Goal: Navigation & Orientation: Go to known website

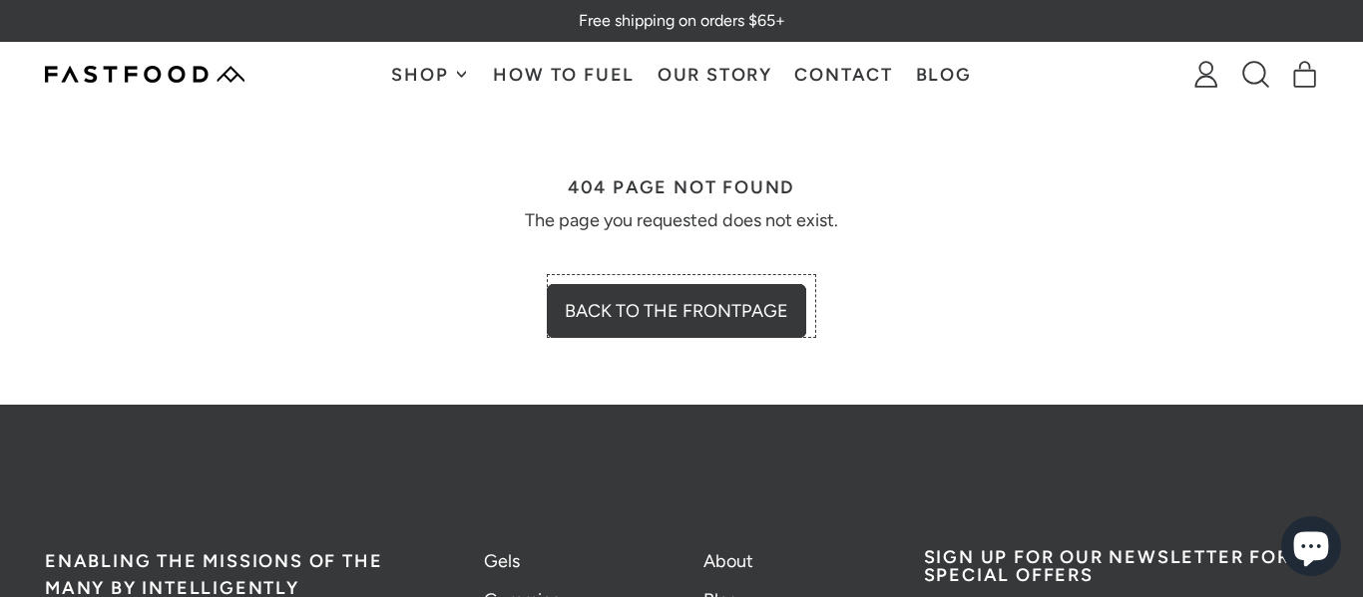
click at [727, 302] on link "Back to the frontpage" at bounding box center [681, 306] width 259 height 54
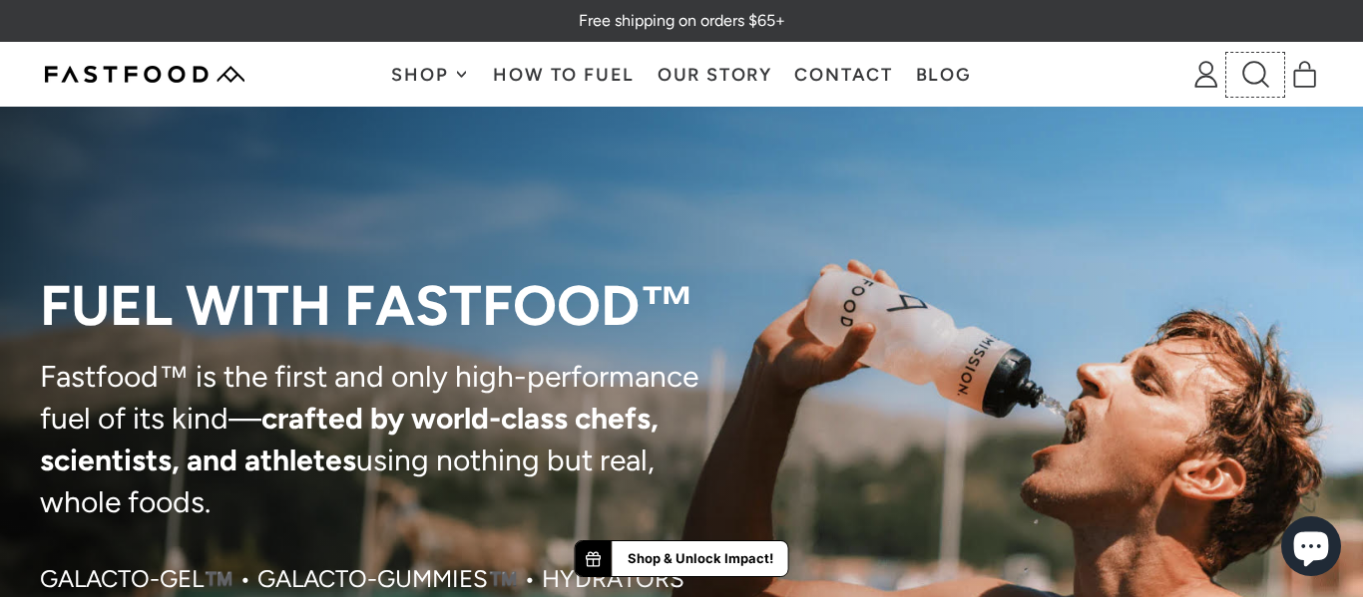
click at [1253, 78] on icon at bounding box center [1255, 74] width 27 height 27
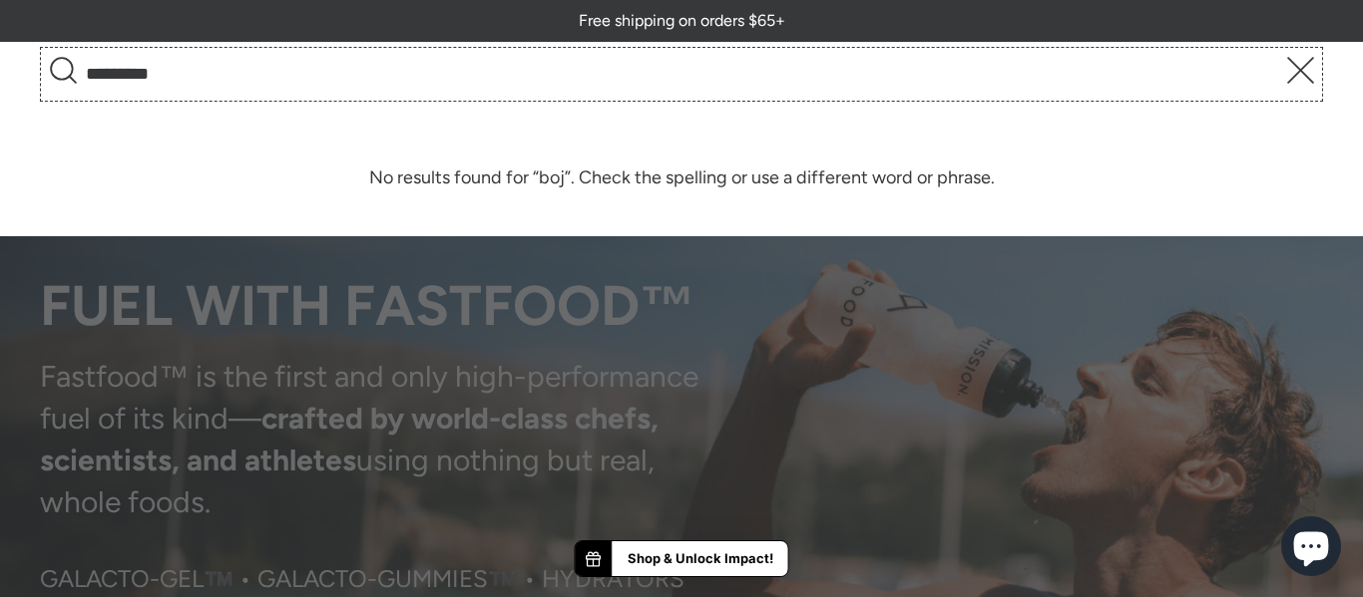
type input "*********"
click at [45, 53] on button "Search" at bounding box center [63, 75] width 36 height 44
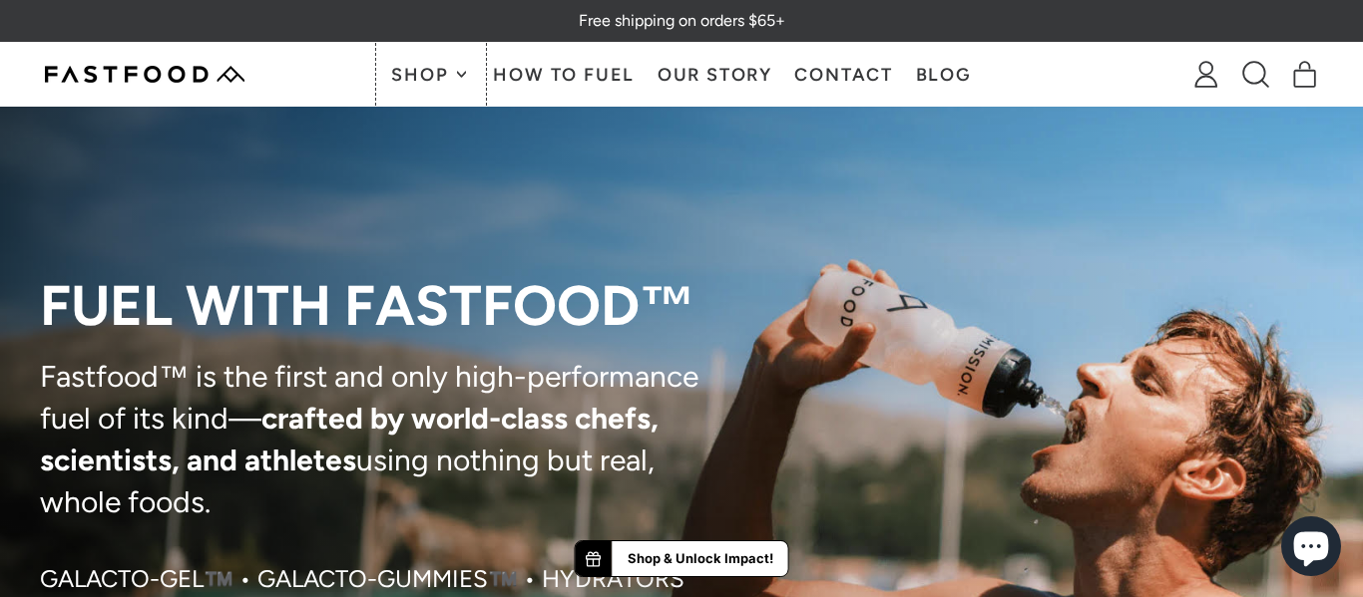
click at [450, 79] on span "Shop" at bounding box center [422, 75] width 62 height 18
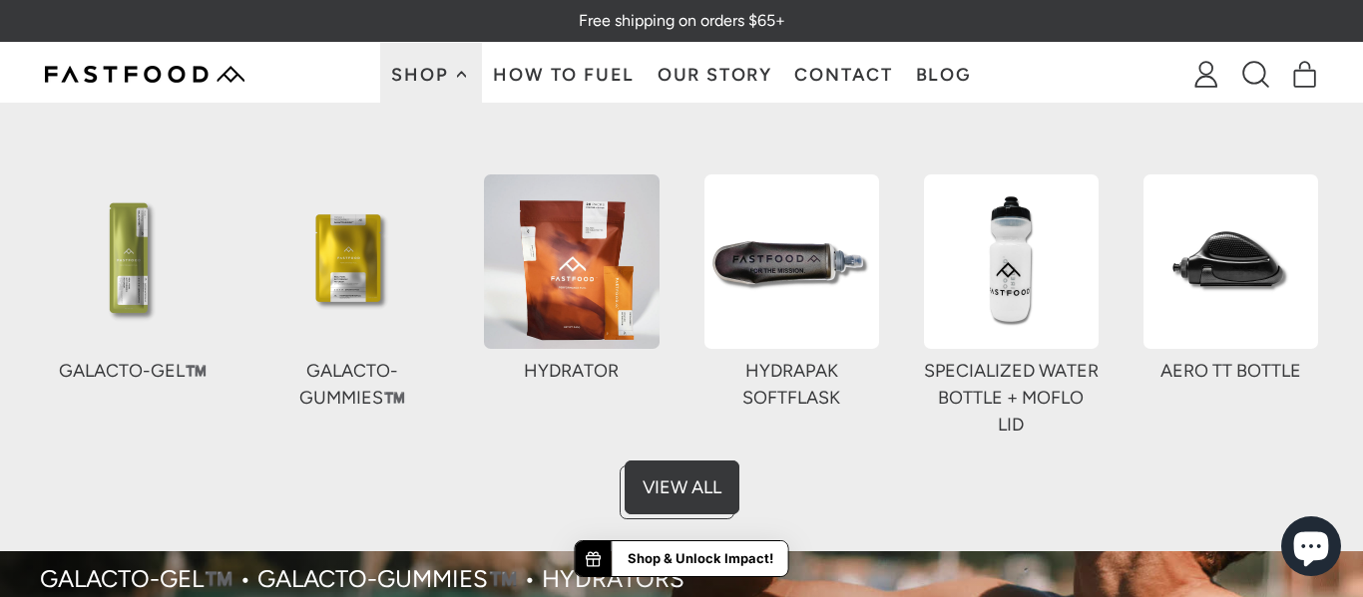
click at [1239, 72] on link "Search our site" at bounding box center [1255, 75] width 50 height 36
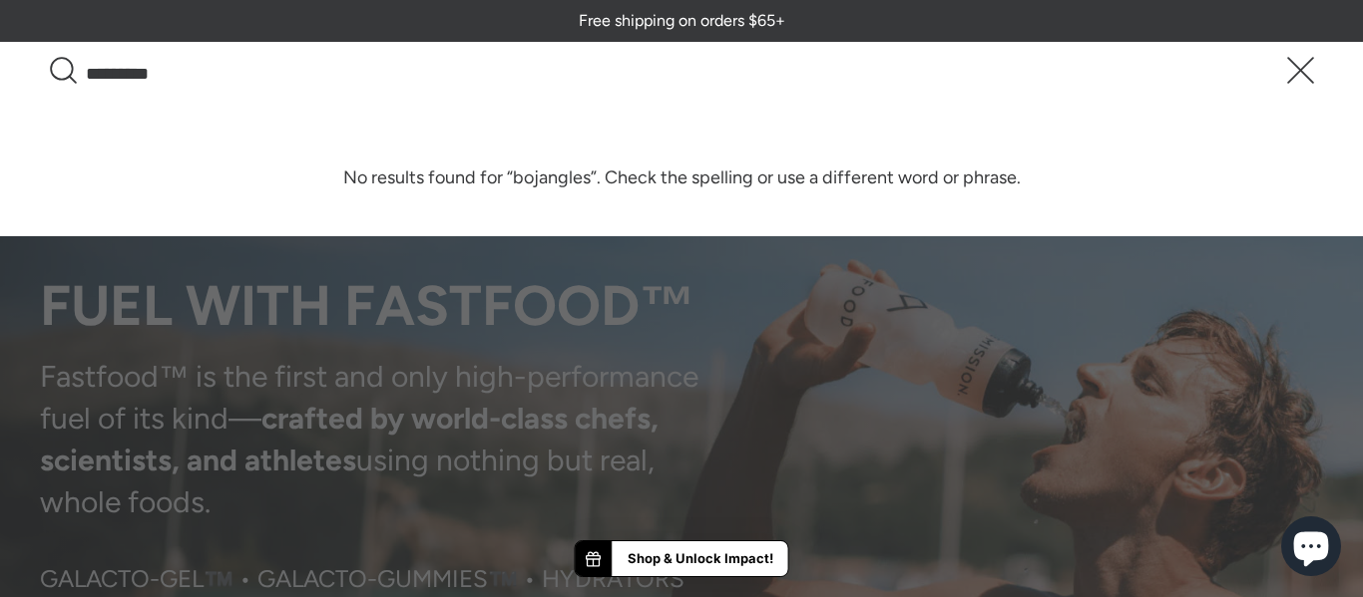
click at [45, 53] on button "Search" at bounding box center [63, 75] width 36 height 44
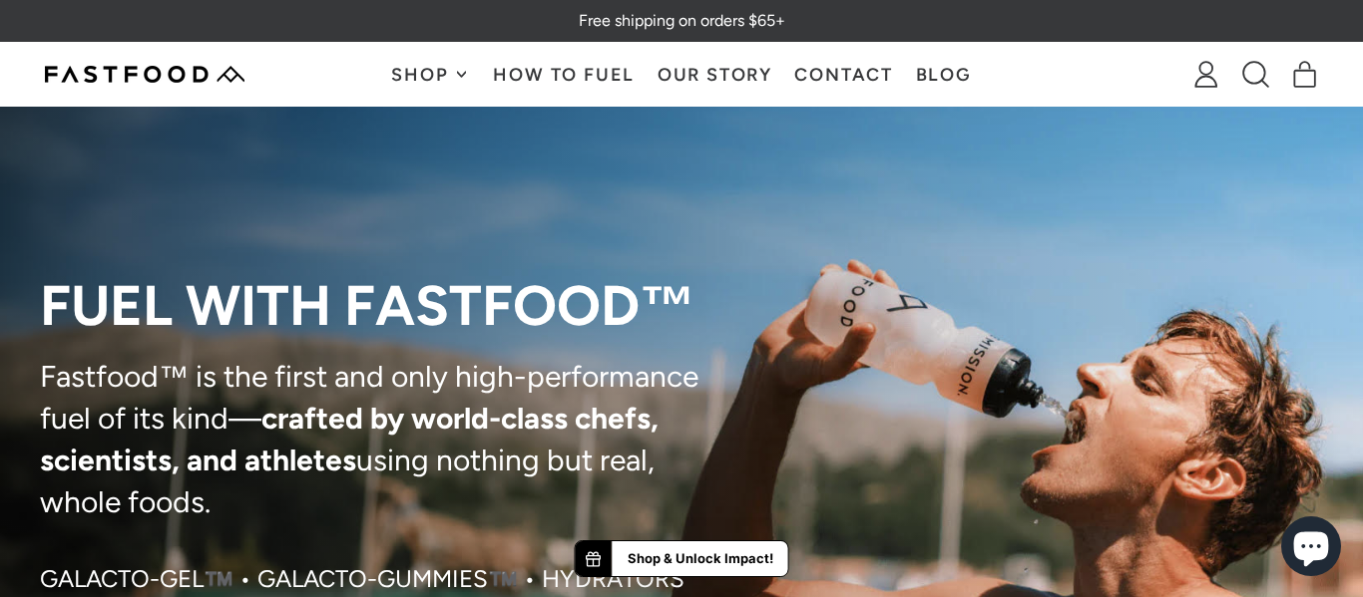
click at [360, 80] on div "Shop Galacto-Gel™️ Galacto-Gummies™️ Hydrator HydraPak SoftFlask Specialized Wa…" at bounding box center [681, 74] width 674 height 63
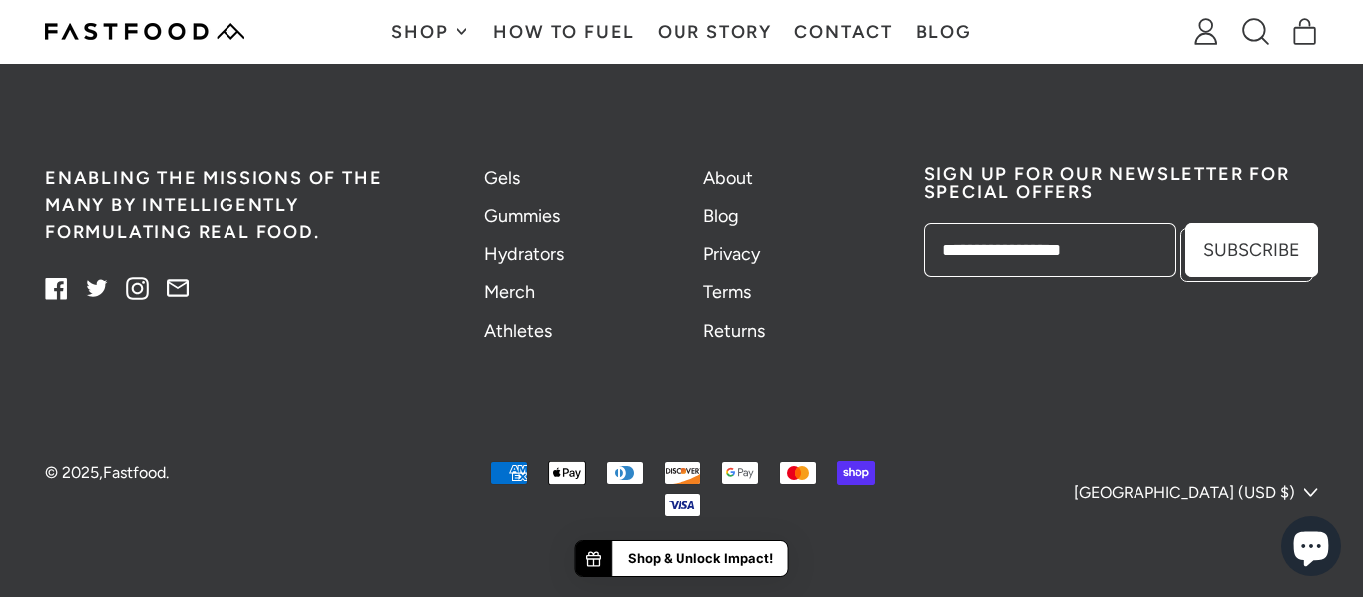
scroll to position [5261, 0]
